Goal: Information Seeking & Learning: Check status

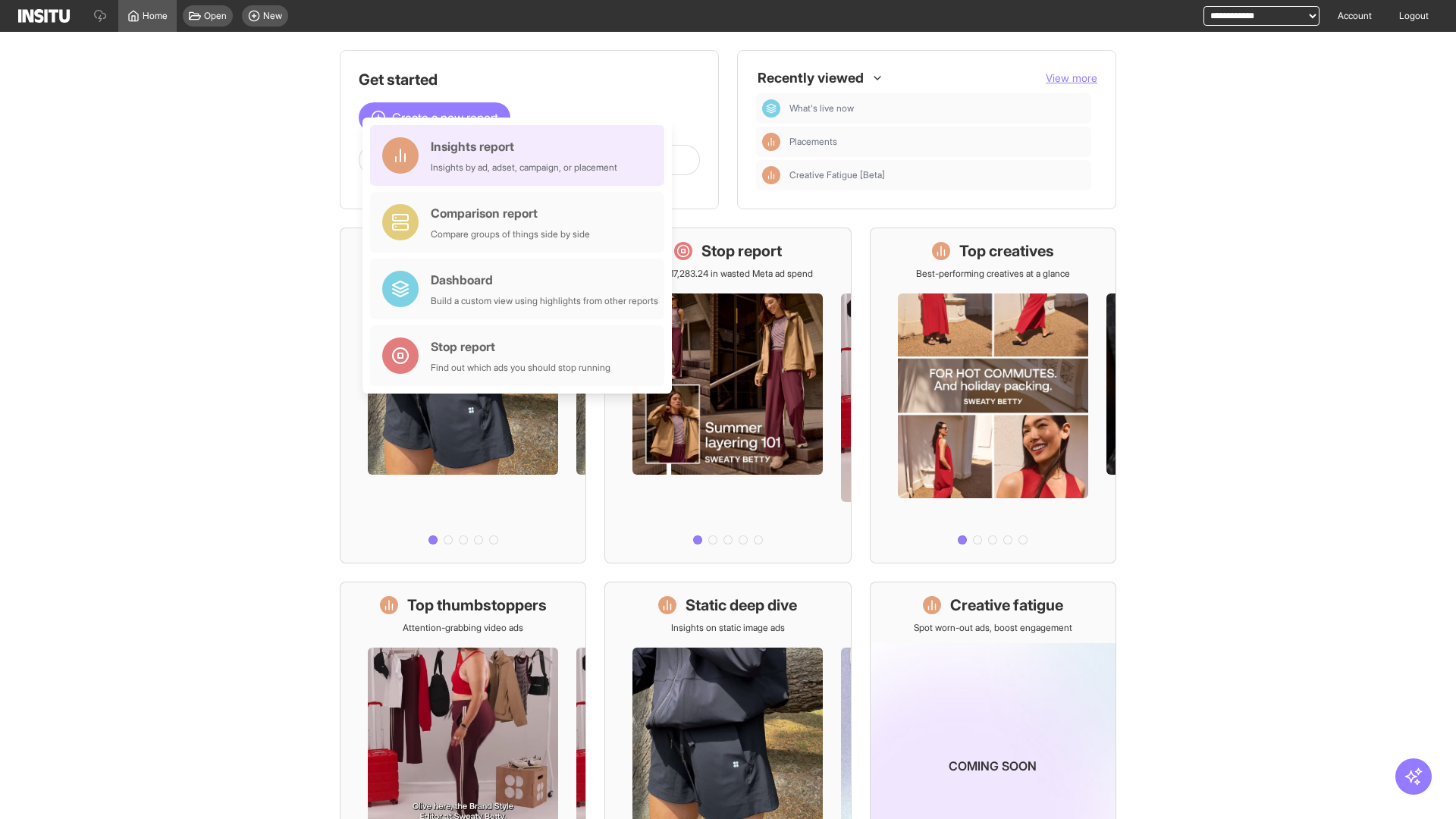
click at [521, 155] on div "Insights report Insights by ad, adset, campaign, or placement" at bounding box center [524, 156] width 186 height 37
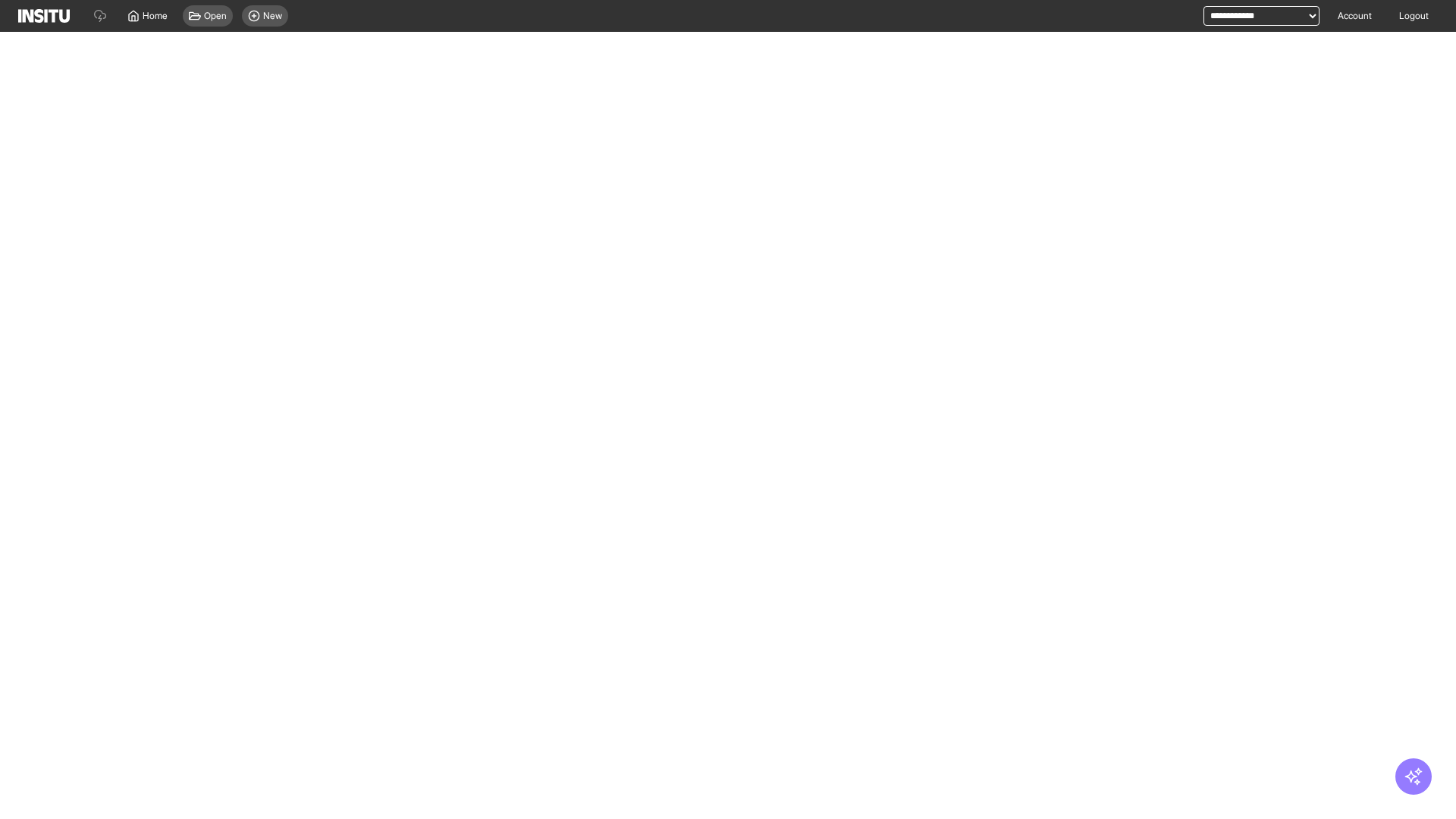
select select "**"
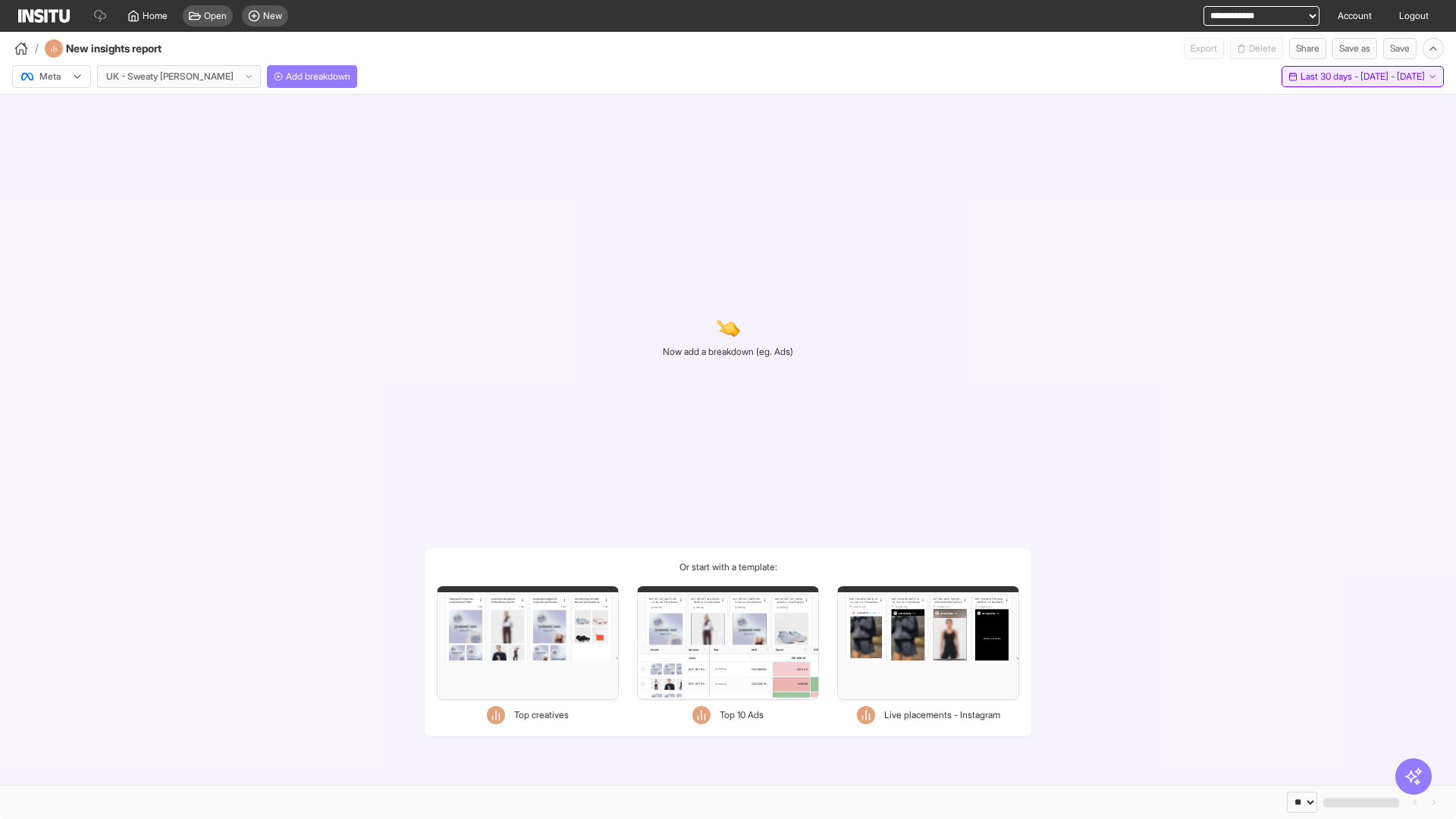
click at [1328, 76] on span "Last 30 days - [DATE] - [DATE]" at bounding box center [1363, 76] width 125 height 12
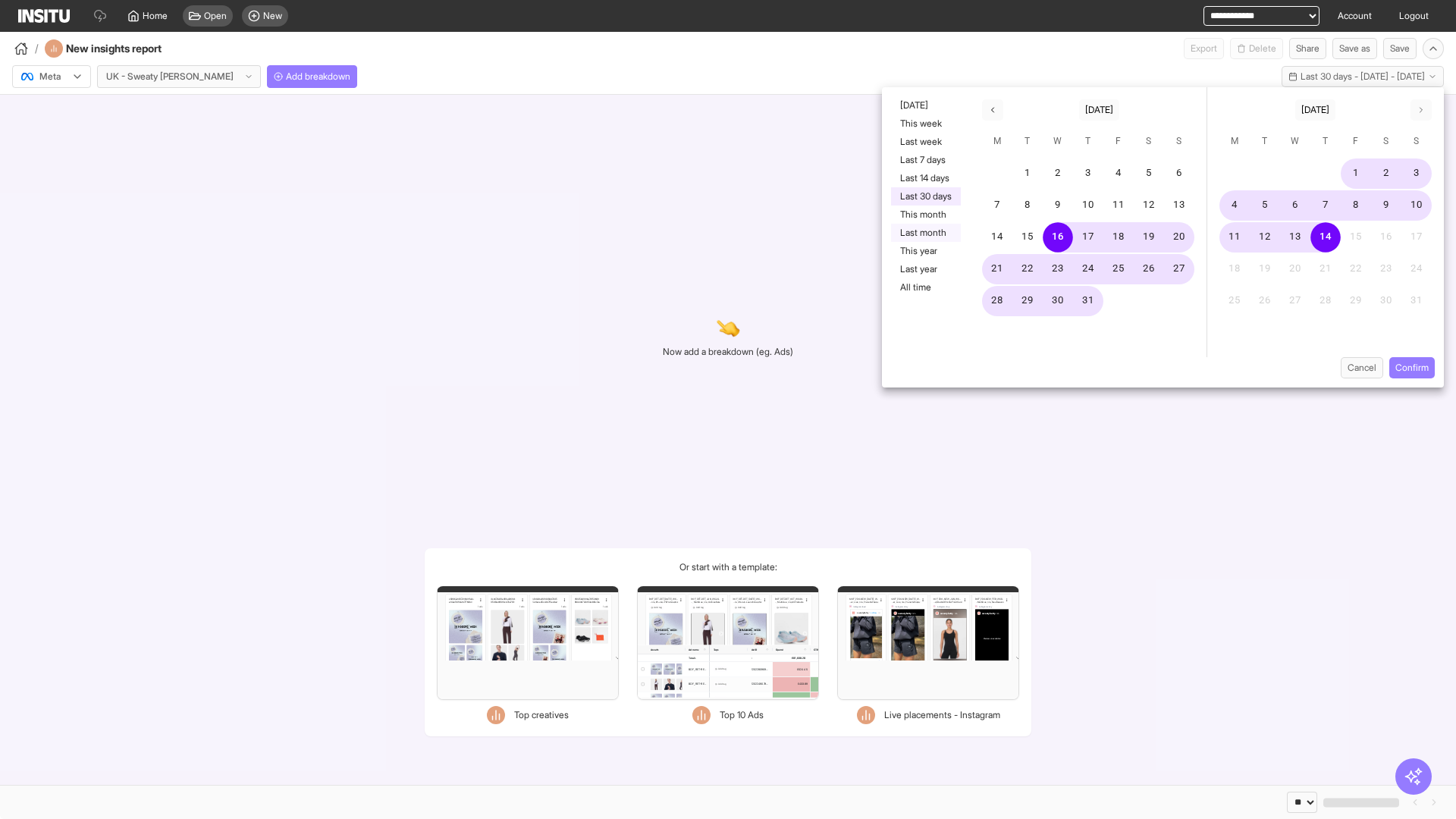
click at [925, 233] on button "Last month" at bounding box center [926, 233] width 70 height 18
